Goal: Task Accomplishment & Management: Use online tool/utility

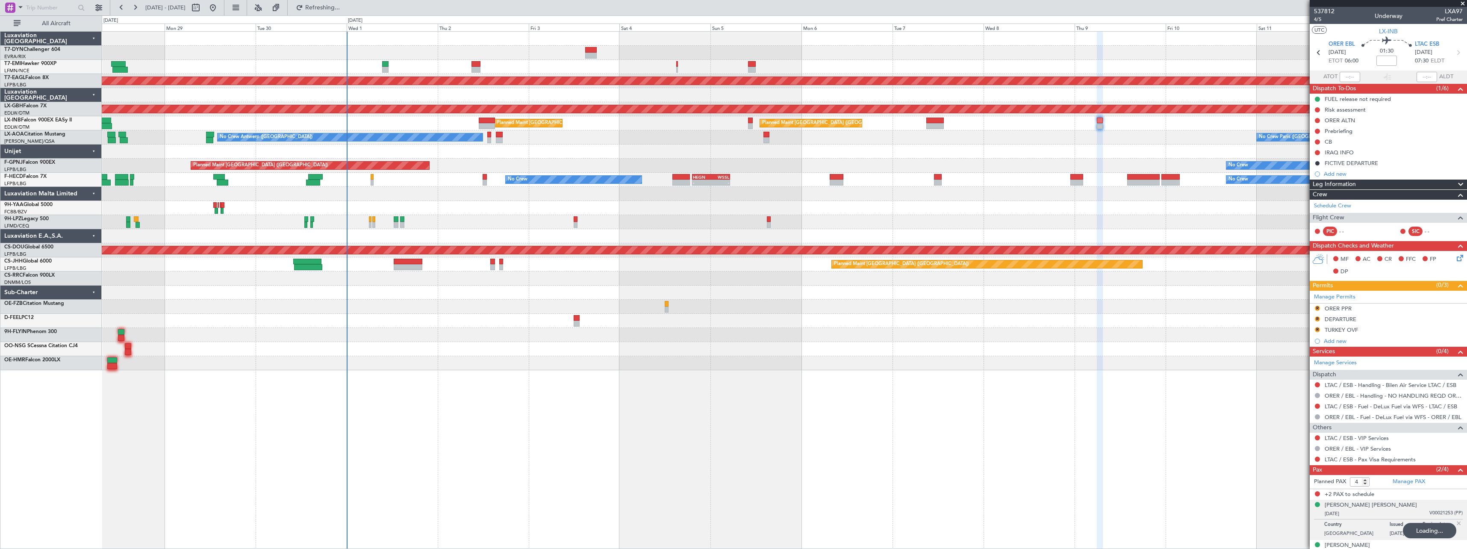
scroll to position [10, 0]
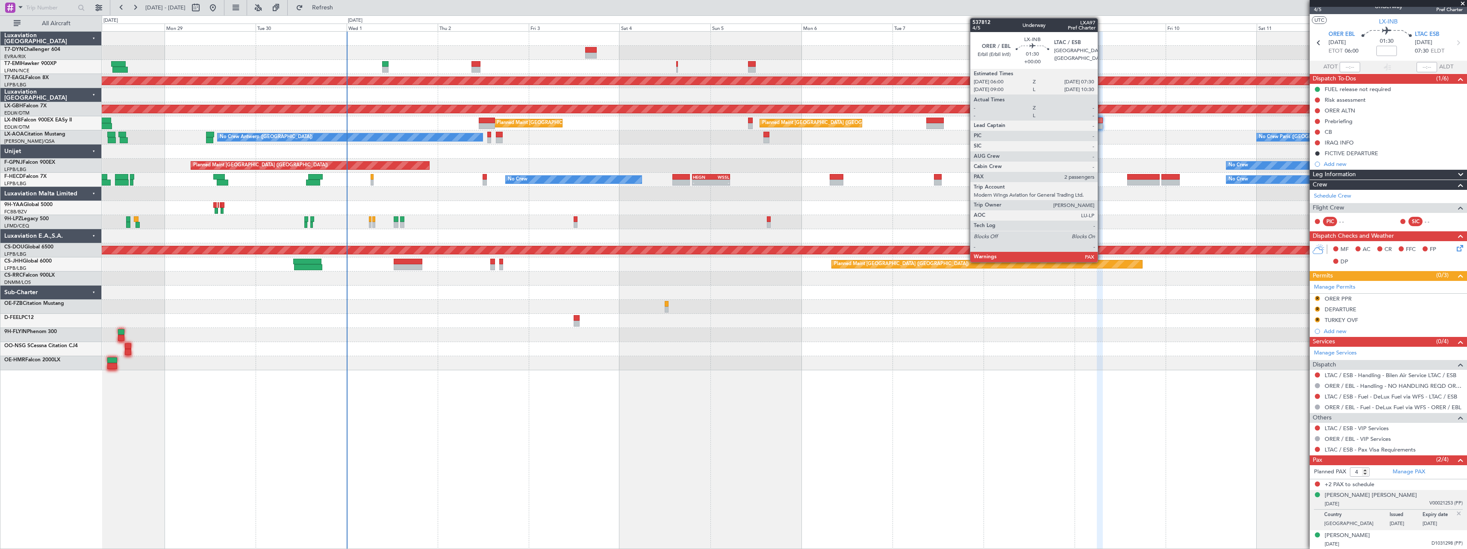
click at [1102, 120] on div at bounding box center [1100, 121] width 6 height 6
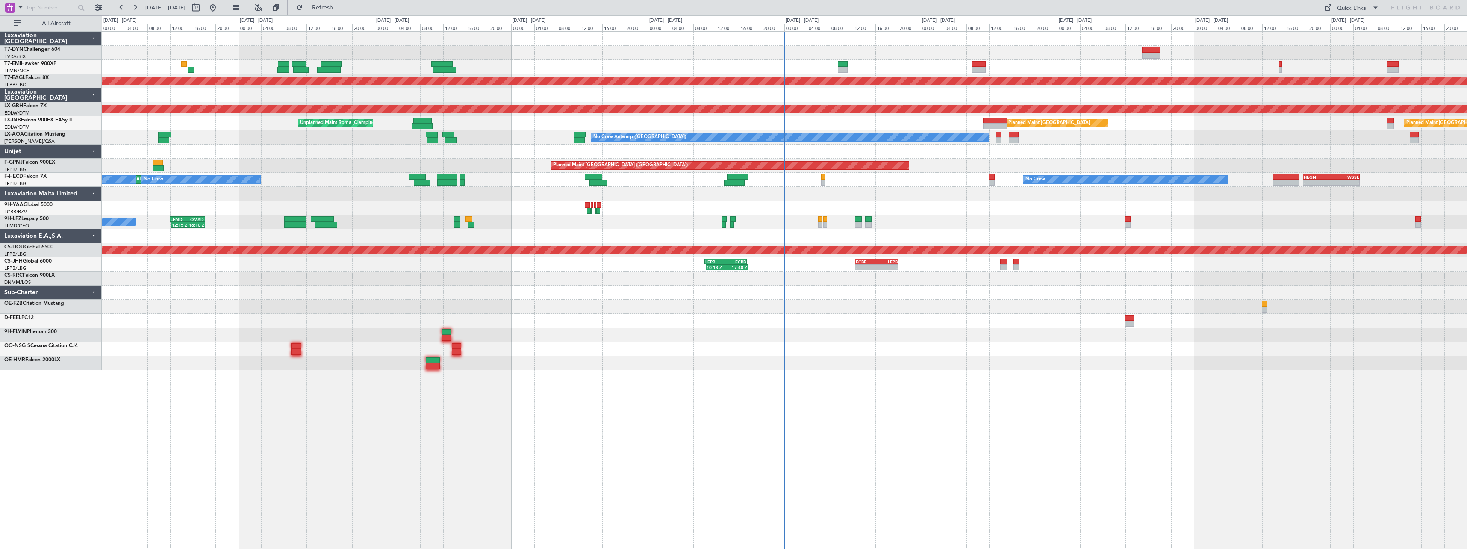
click at [947, 325] on div at bounding box center [784, 321] width 1365 height 14
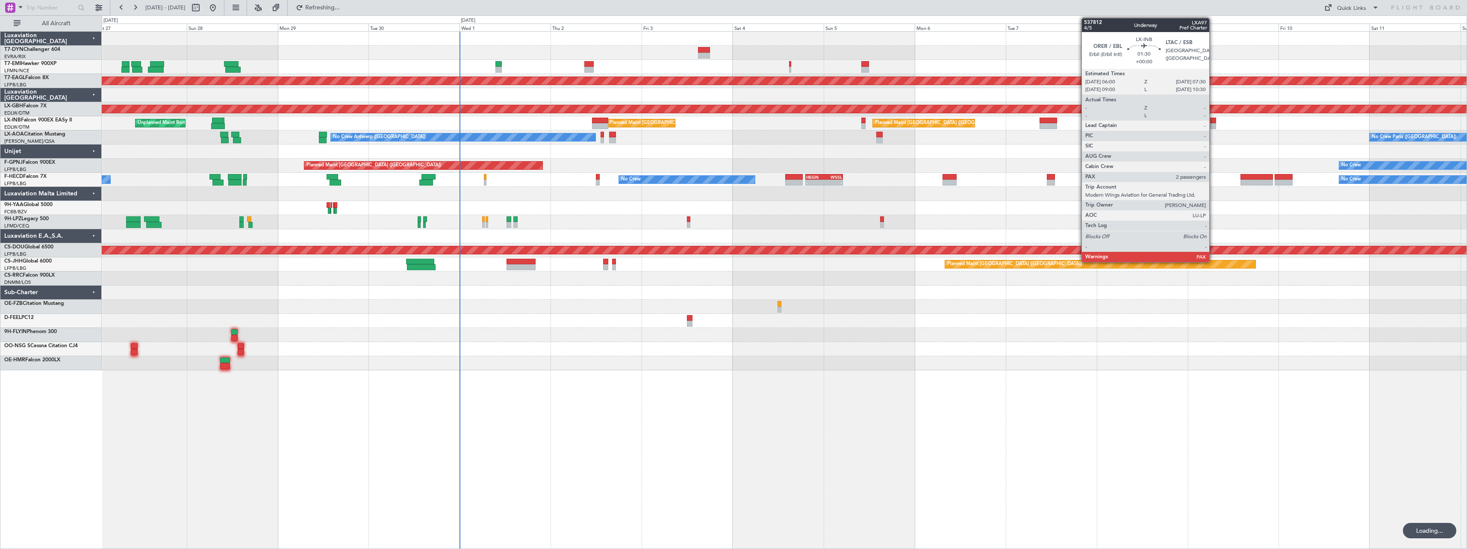
click at [1213, 121] on div at bounding box center [1213, 121] width 6 height 6
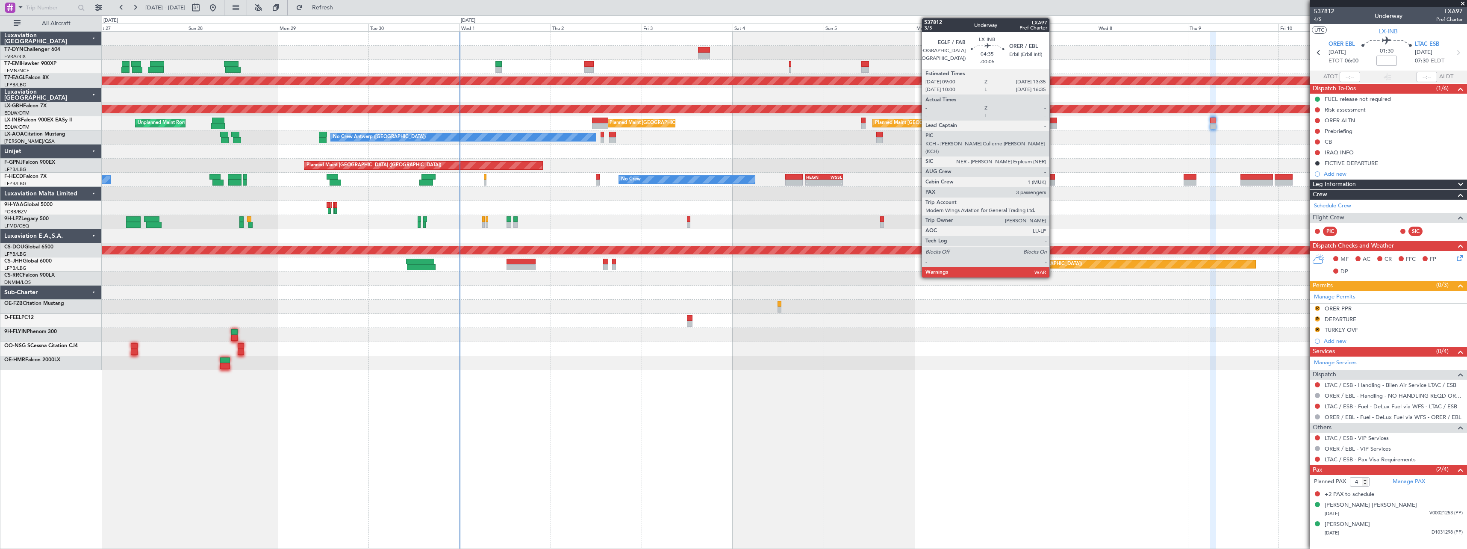
click at [1053, 123] on div at bounding box center [1049, 121] width 18 height 6
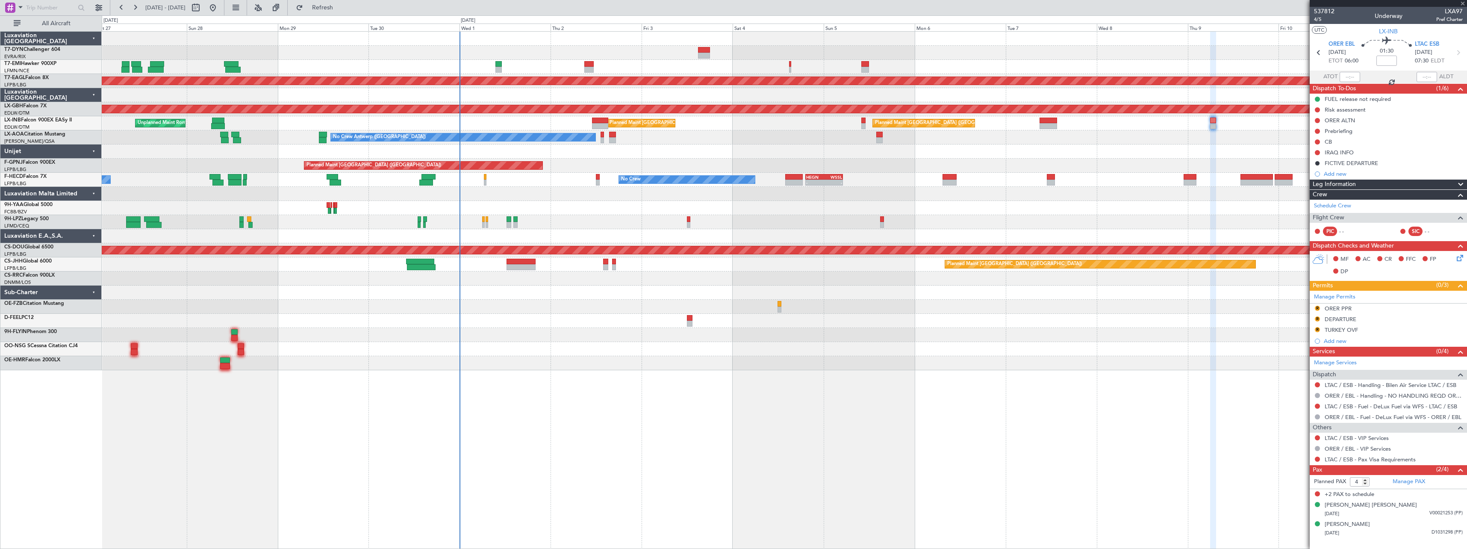
type input "-00:05"
type input "3"
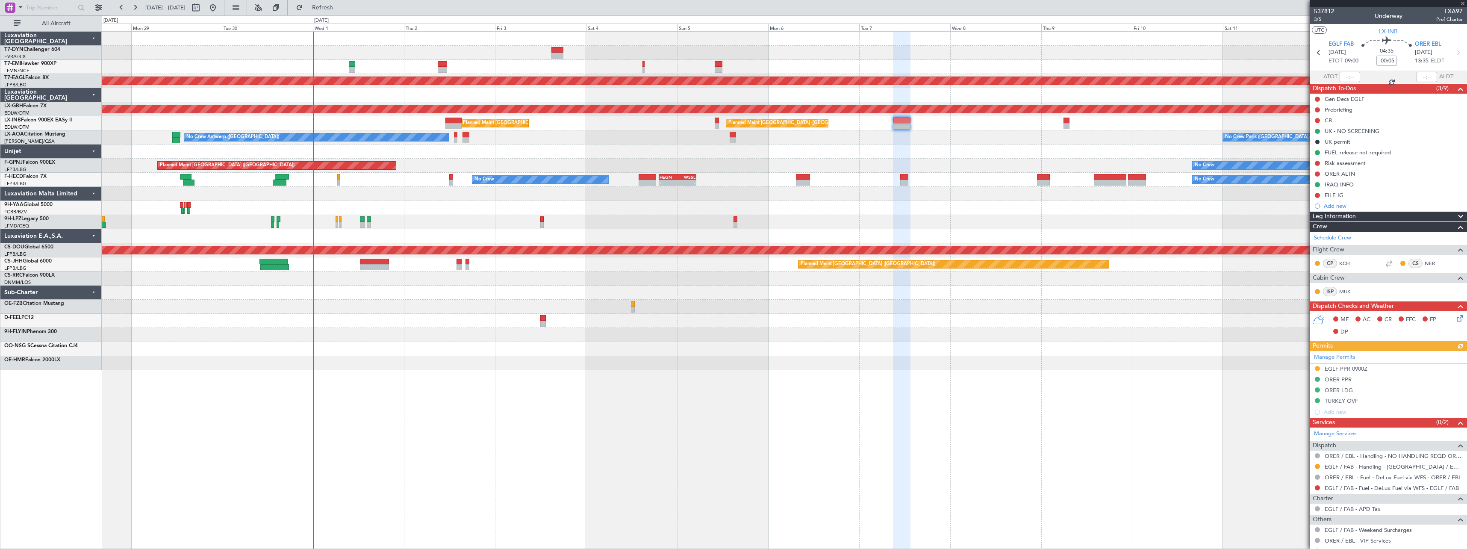
click at [1065, 150] on div at bounding box center [784, 152] width 1365 height 14
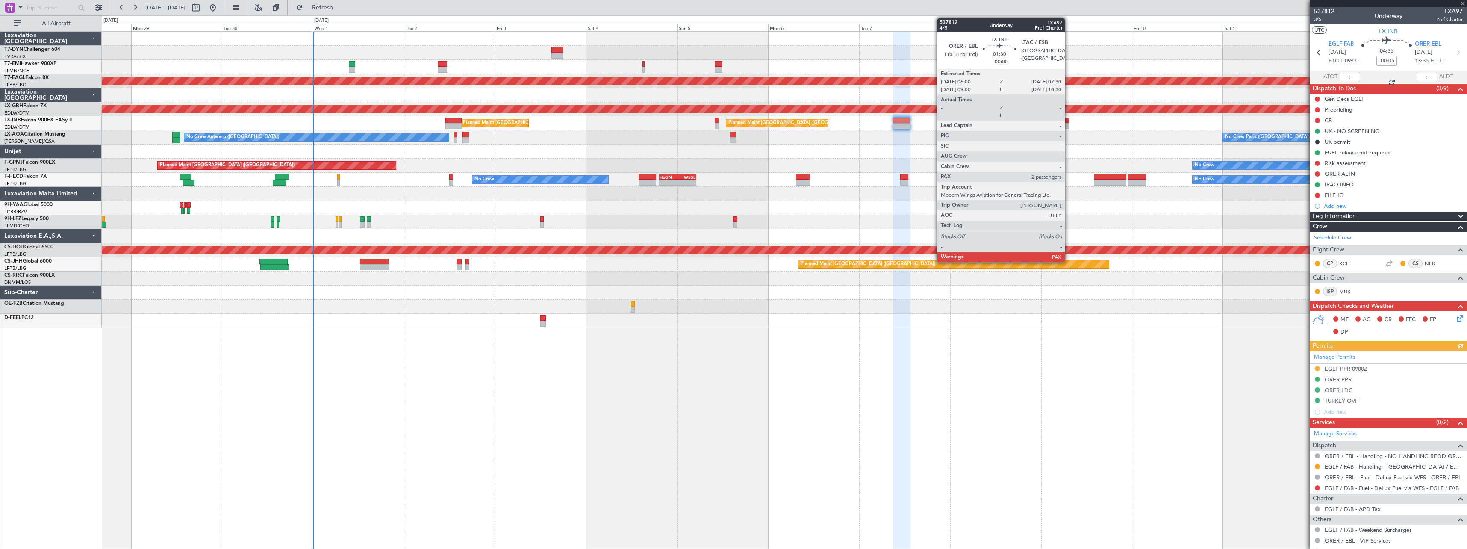
click at [1069, 124] on div at bounding box center [1067, 126] width 6 height 6
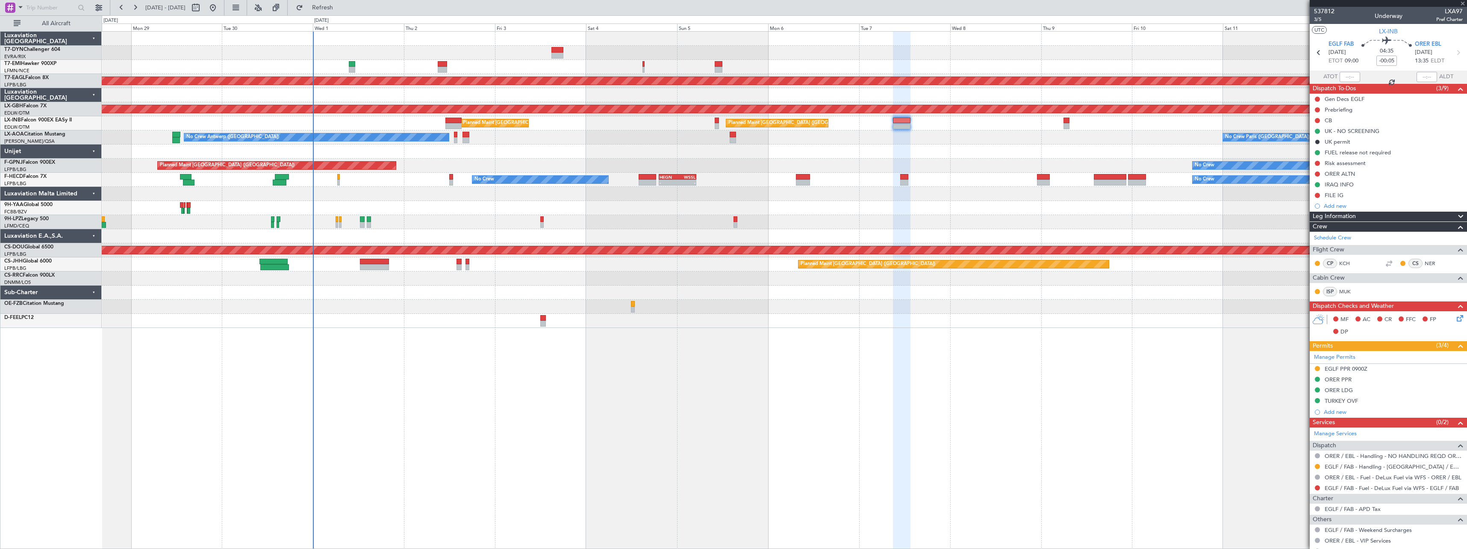
type input "4"
